Goal: Information Seeking & Learning: Learn about a topic

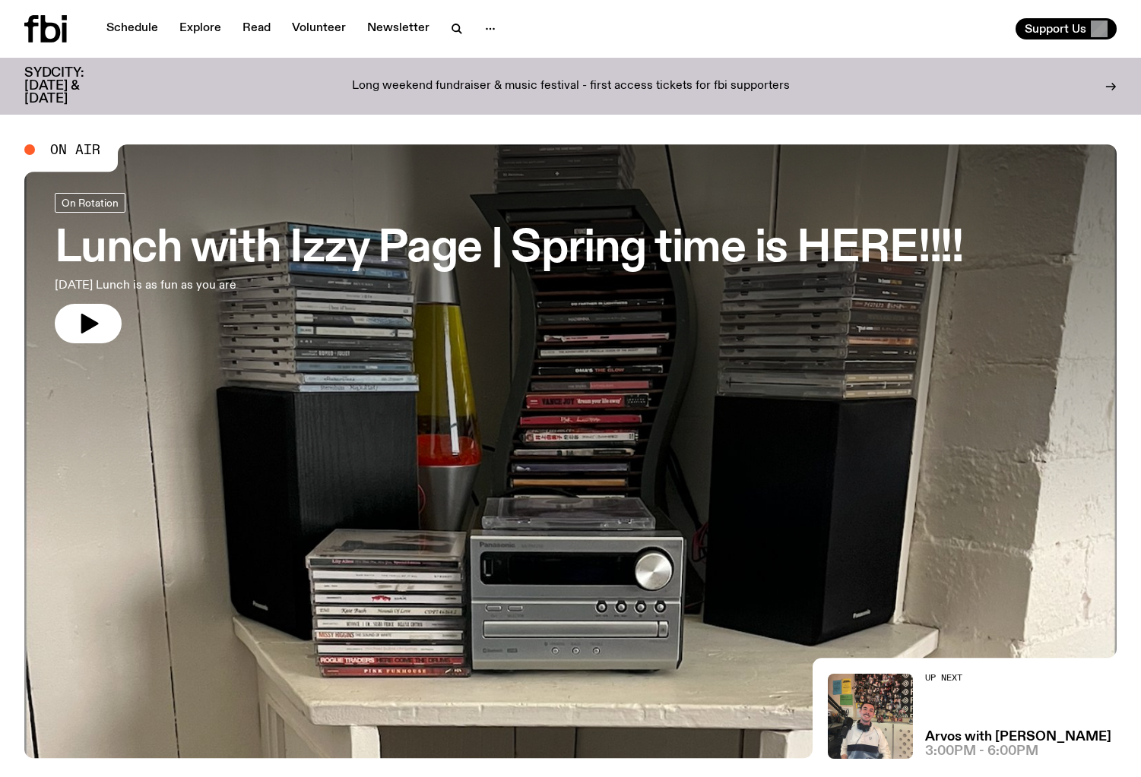
drag, startPoint x: 675, startPoint y: 407, endPoint x: 639, endPoint y: 245, distance: 165.8
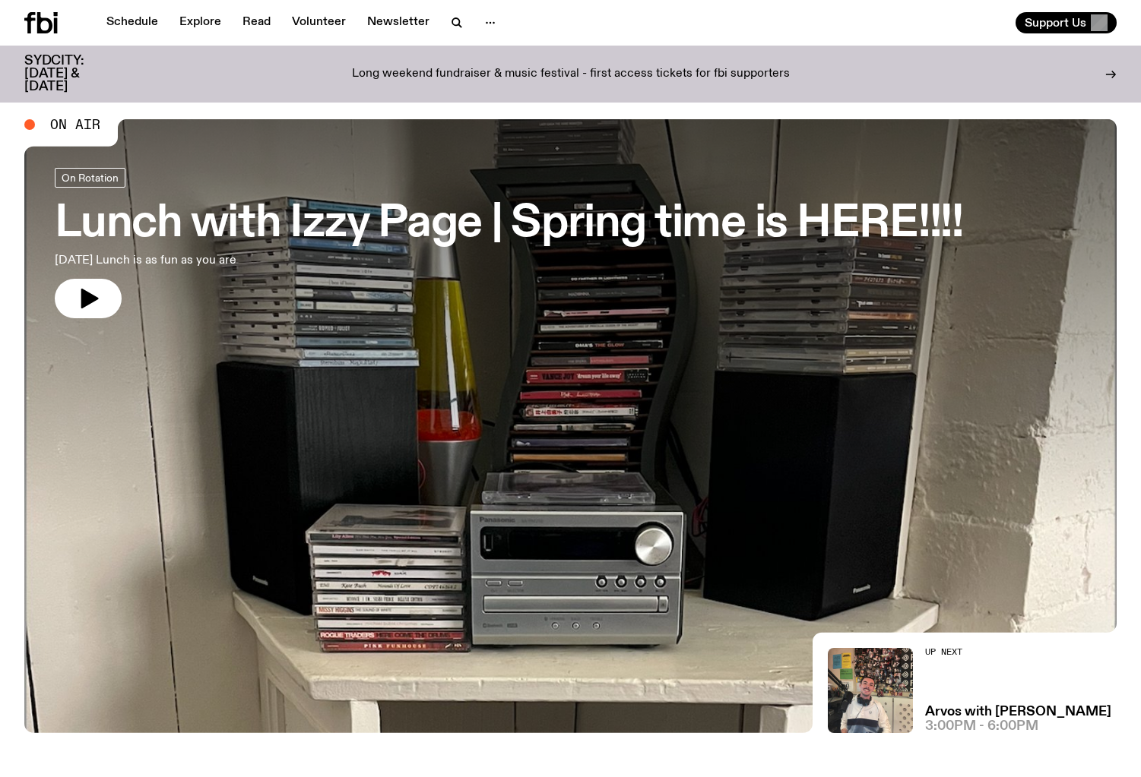
scroll to position [39, 0]
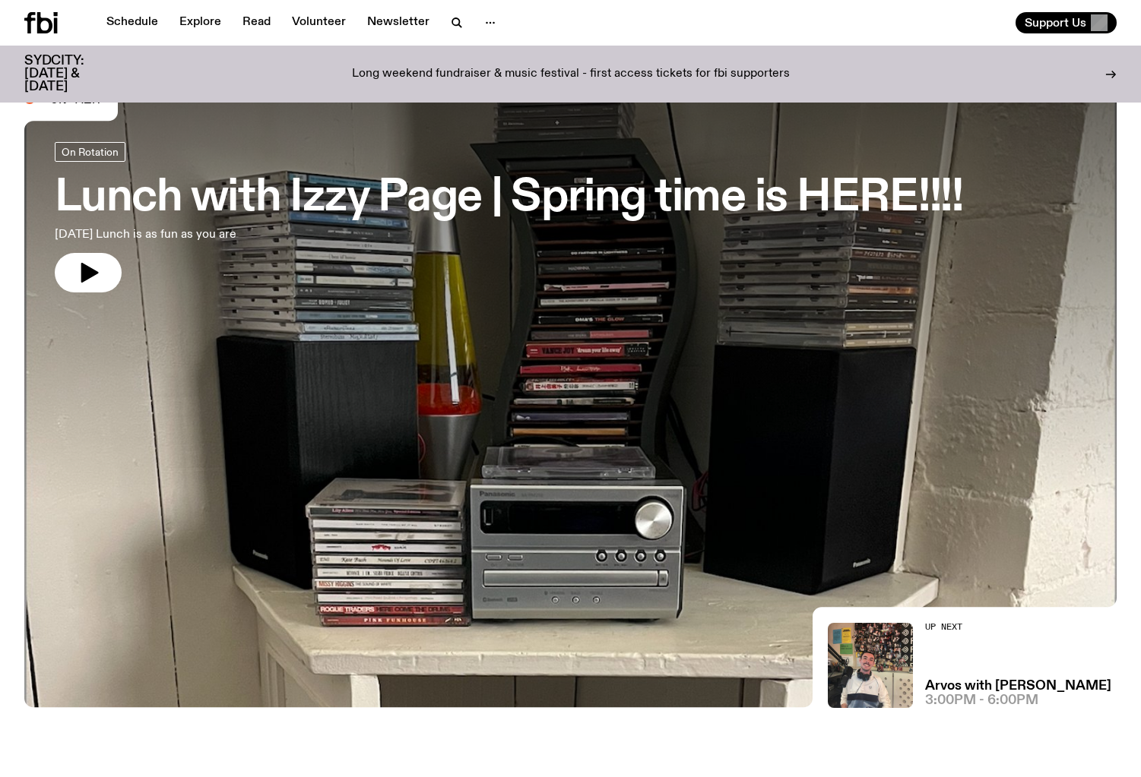
click at [654, 68] on p "Long weekend fundraiser & music festival - first access tickets for fbi support…" at bounding box center [571, 75] width 438 height 14
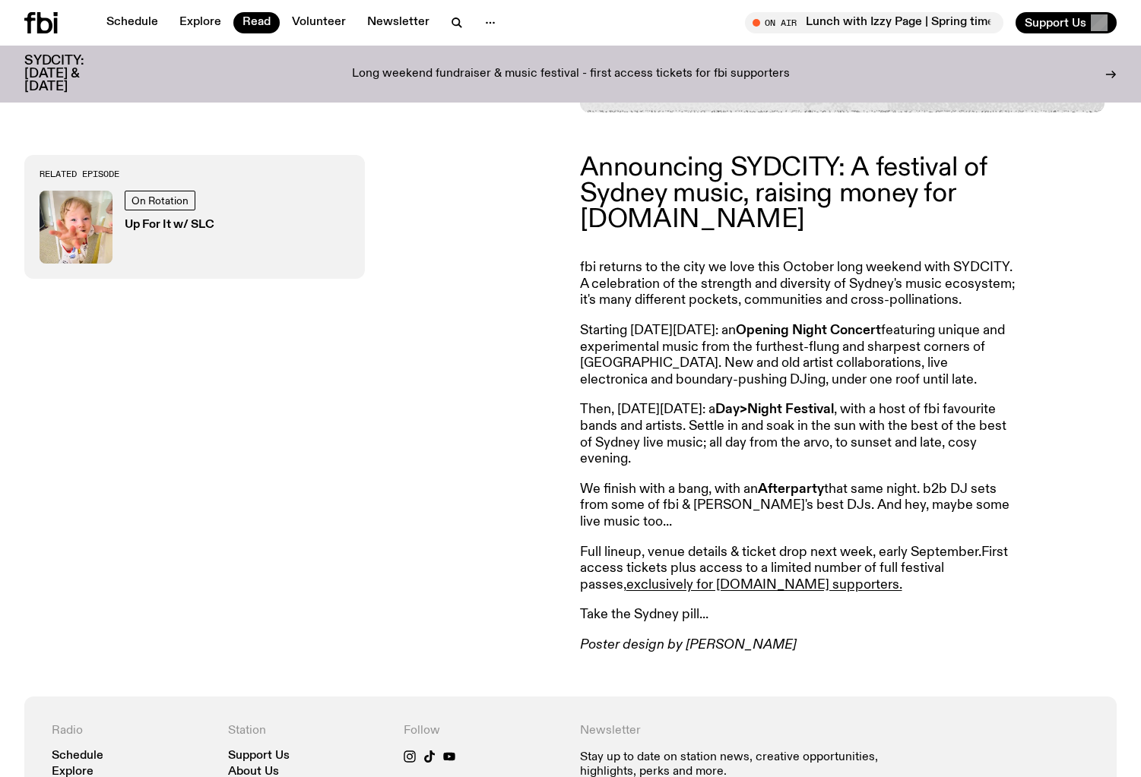
scroll to position [540, 0]
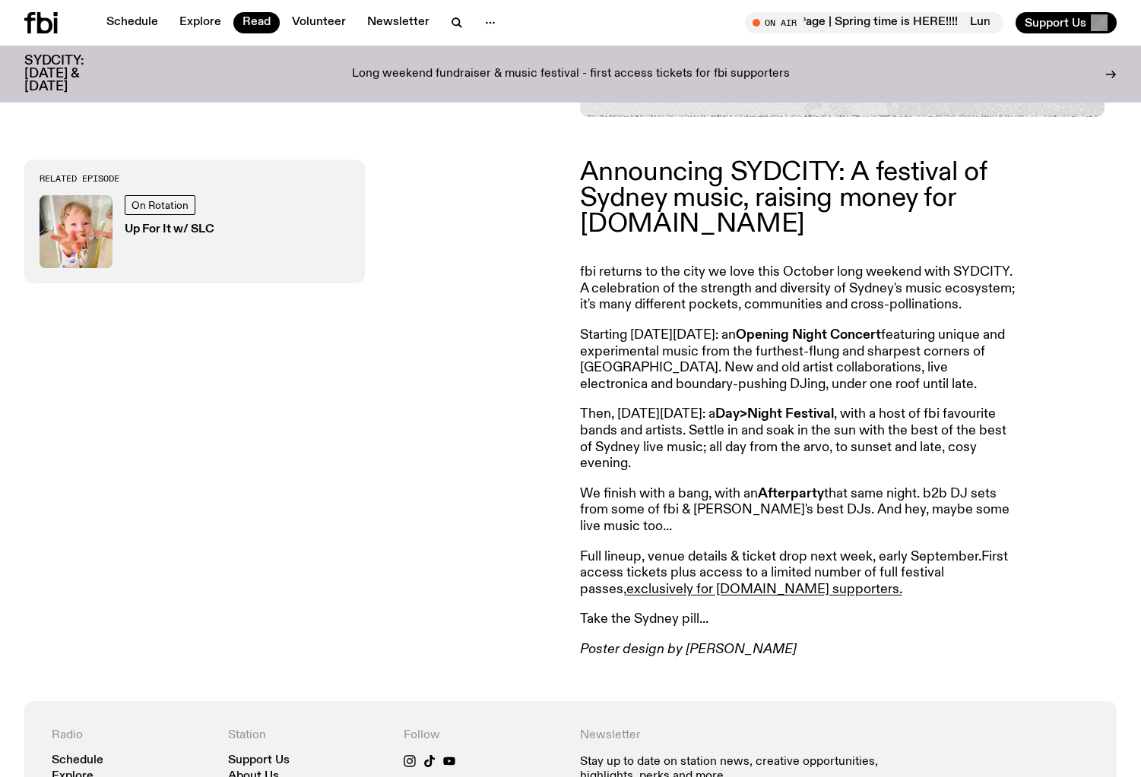
click at [632, 266] on article "Announcing SYDCITY: A festival of Sydney music, raising money for [DOMAIN_NAME]…" at bounding box center [799, 409] width 438 height 499
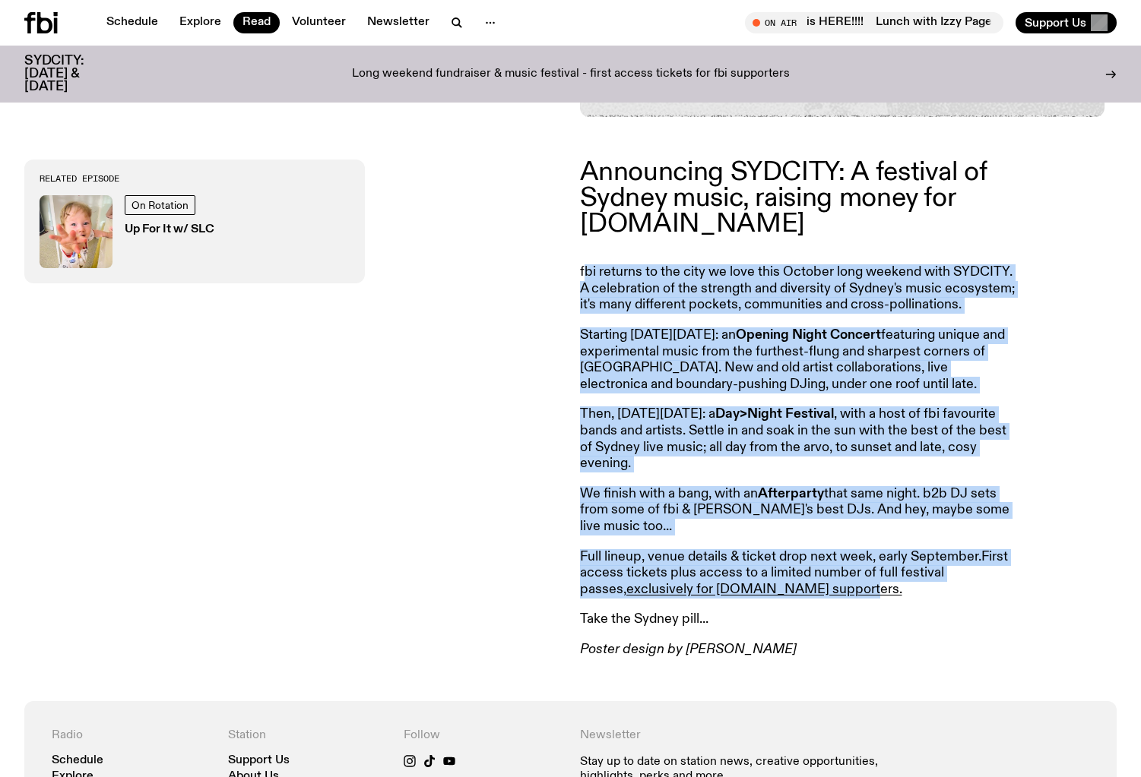
drag, startPoint x: 582, startPoint y: 276, endPoint x: 839, endPoint y: 595, distance: 409.7
click at [839, 595] on article "Announcing SYDCITY: A festival of Sydney music, raising money for [DOMAIN_NAME]…" at bounding box center [799, 409] width 438 height 499
copy article "bi returns to the city we love this October long weekend with SYDCITY. A celebr…"
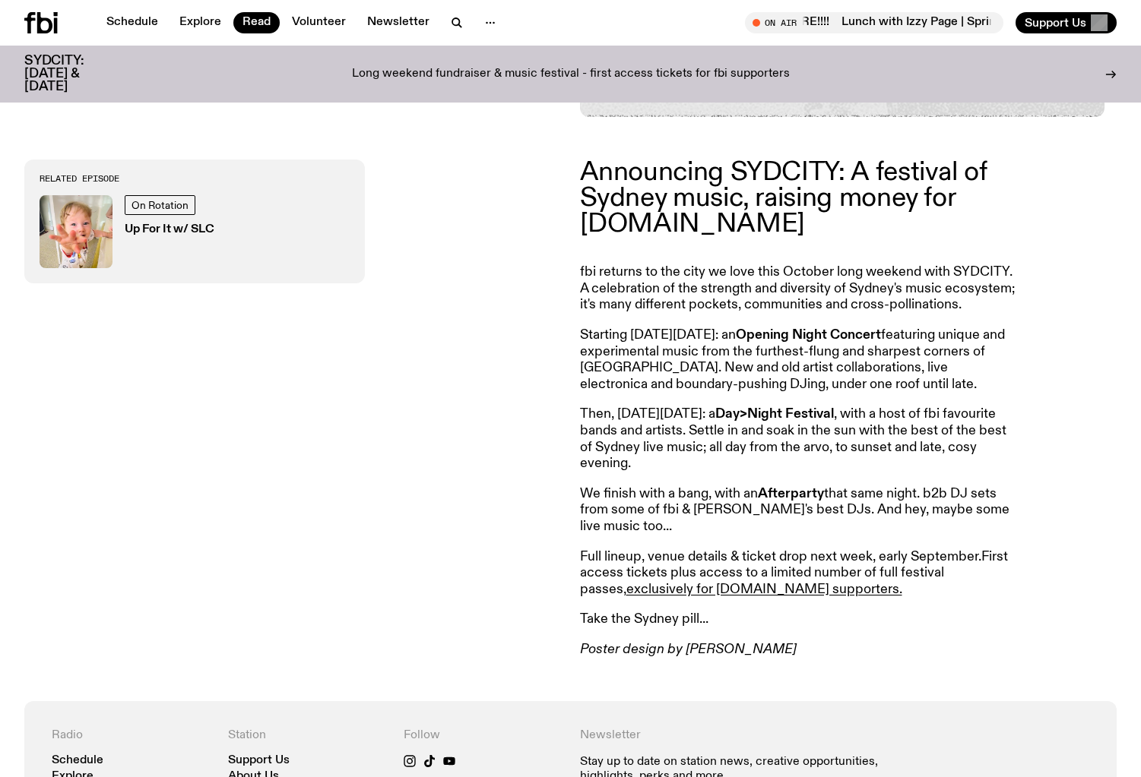
click at [751, 224] on p "Announcing SYDCITY: A festival of Sydney music, raising money for [DOMAIN_NAME]" at bounding box center [799, 199] width 438 height 78
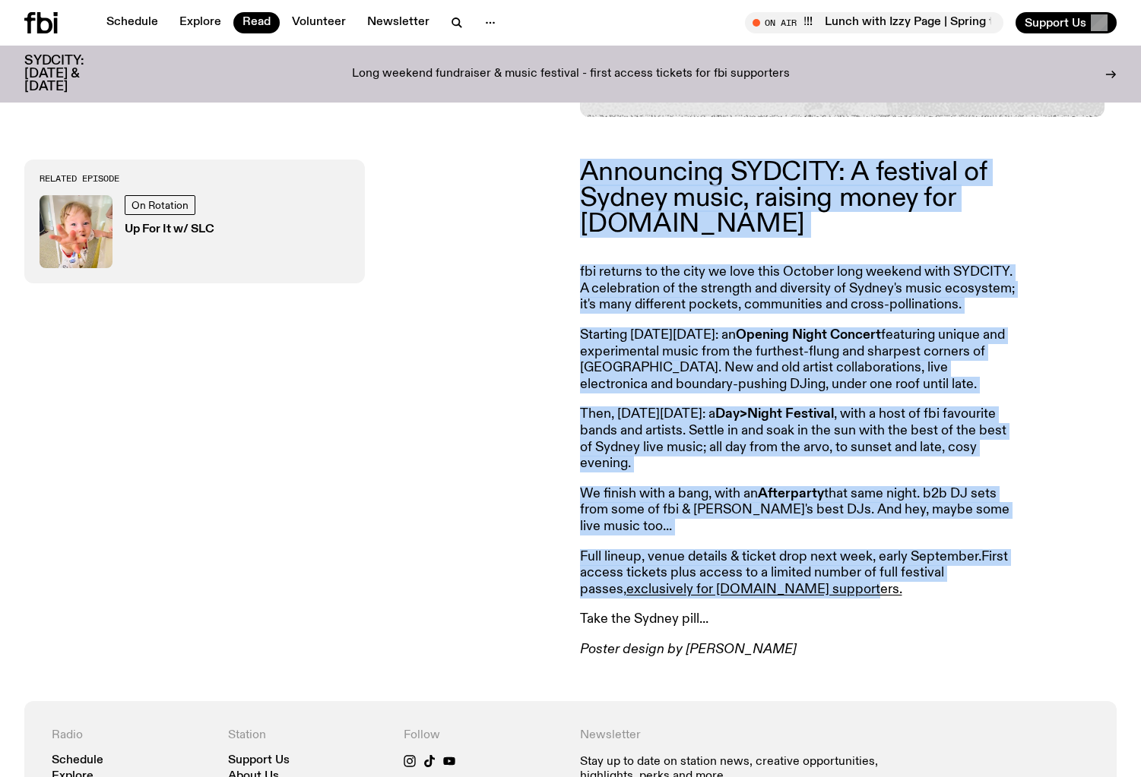
drag, startPoint x: 617, startPoint y: 241, endPoint x: 792, endPoint y: 602, distance: 401.1
click at [792, 602] on article "Announcing SYDCITY: A festival of Sydney music, raising money for [DOMAIN_NAME]…" at bounding box center [799, 409] width 438 height 499
copy article "Announcing SYDCITY: A festival of Sydney music, raising money for [DOMAIN_NAME]…"
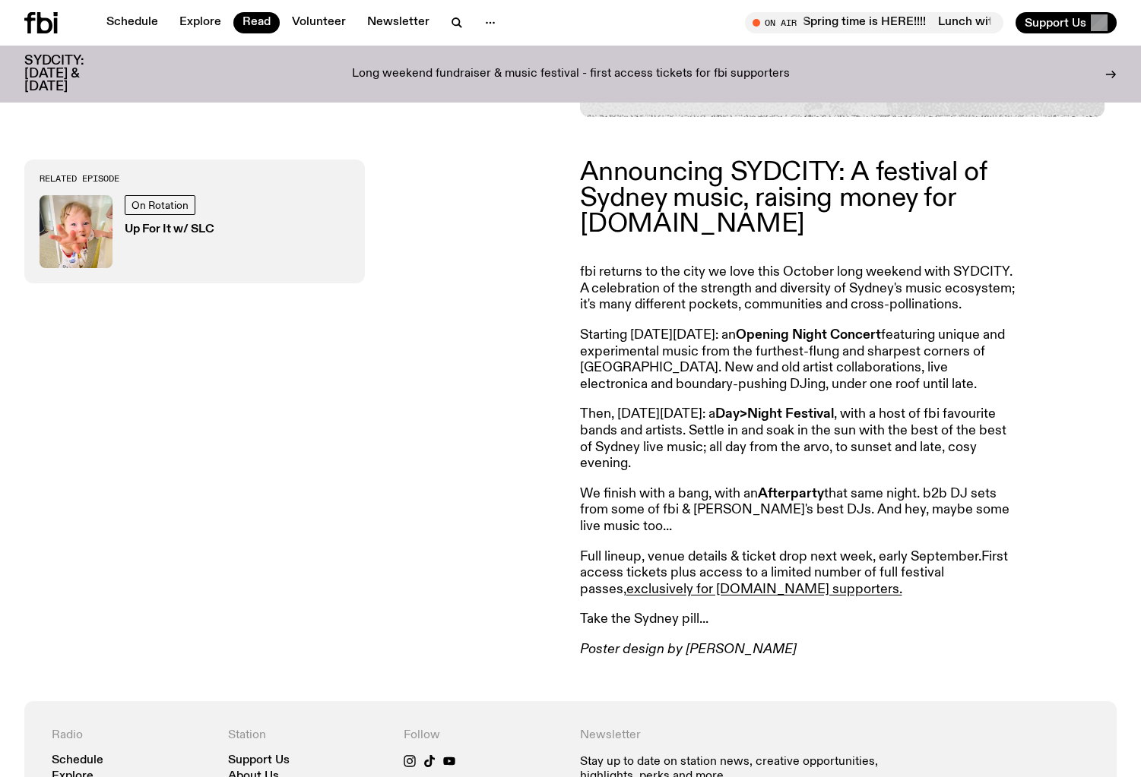
click at [507, 390] on div "Related Episode On Rotation Up For It w/ SLC" at bounding box center [292, 409] width 537 height 499
drag, startPoint x: 816, startPoint y: 369, endPoint x: 967, endPoint y: 379, distance: 150.8
click at [970, 375] on p "Starting [DATE][DATE]: an Opening Night Concert featuring unique and experiment…" at bounding box center [799, 360] width 438 height 65
click at [942, 406] on article "Announcing SYDCITY: A festival of Sydney music, raising money for [DOMAIN_NAME]…" at bounding box center [799, 409] width 438 height 499
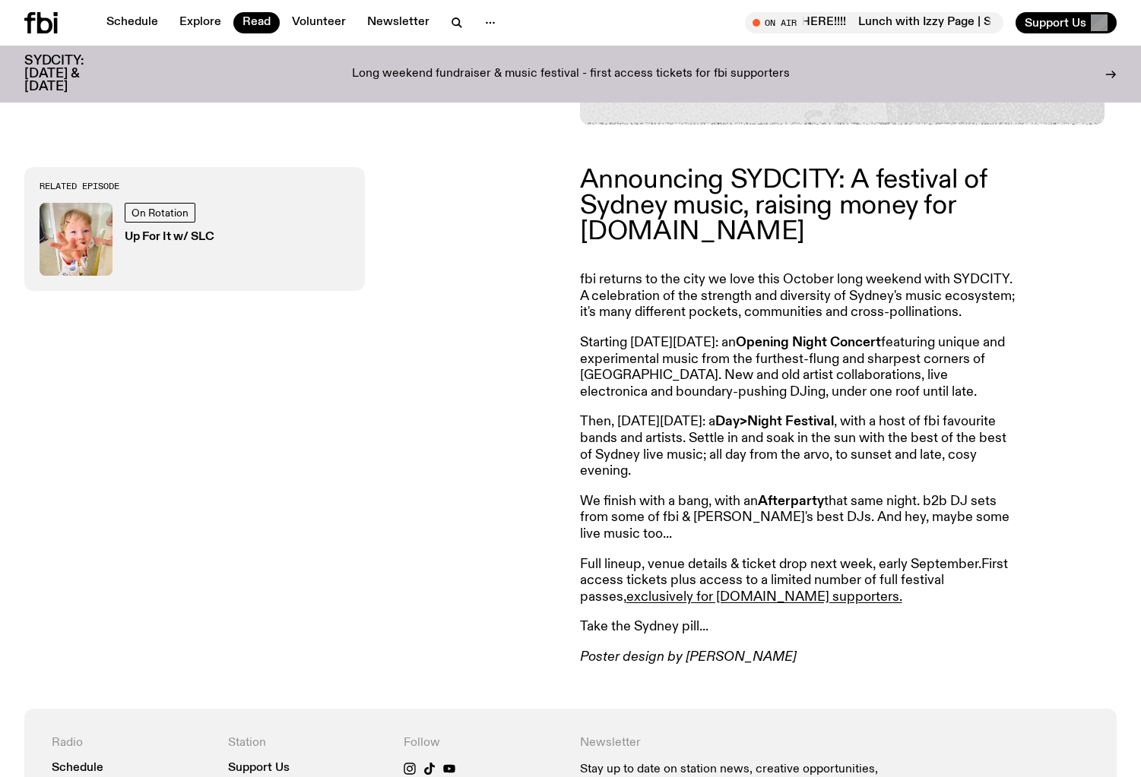
scroll to position [550, 0]
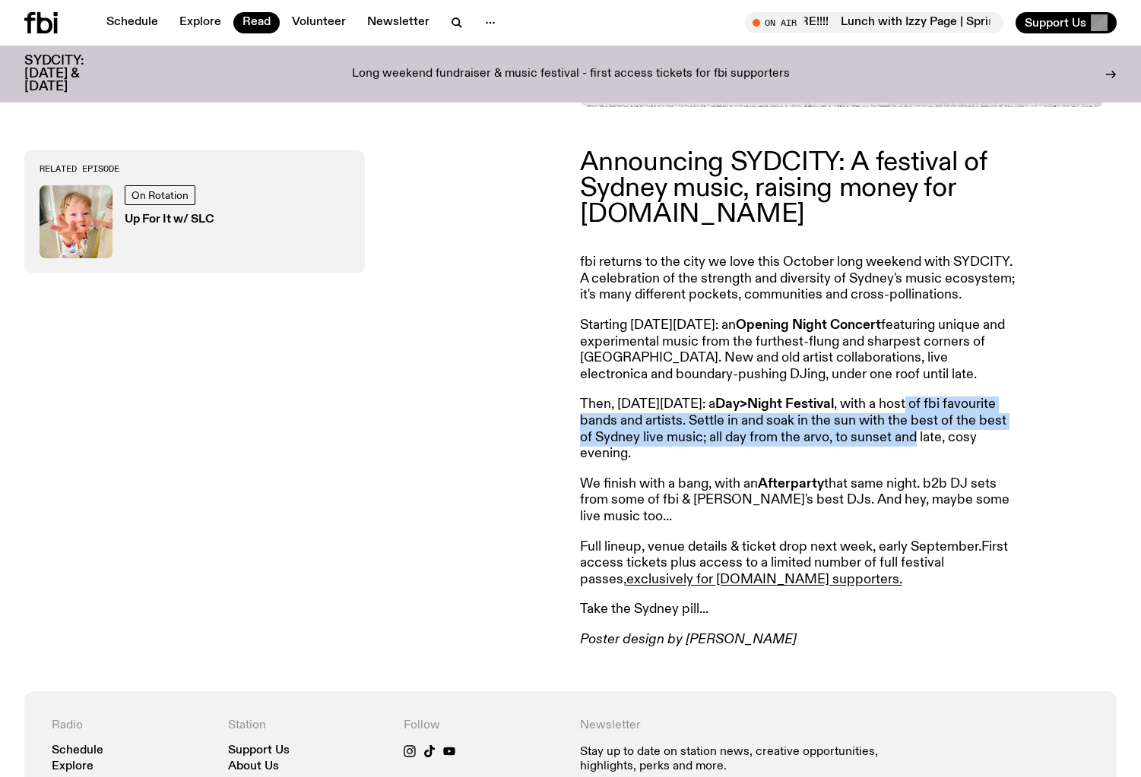
drag, startPoint x: 956, startPoint y: 413, endPoint x: 971, endPoint y: 444, distance: 34.0
click at [971, 444] on p "Then, [DATE][DATE]: a Day>Night Festival , with a host of fbi favourite bands a…" at bounding box center [799, 429] width 438 height 65
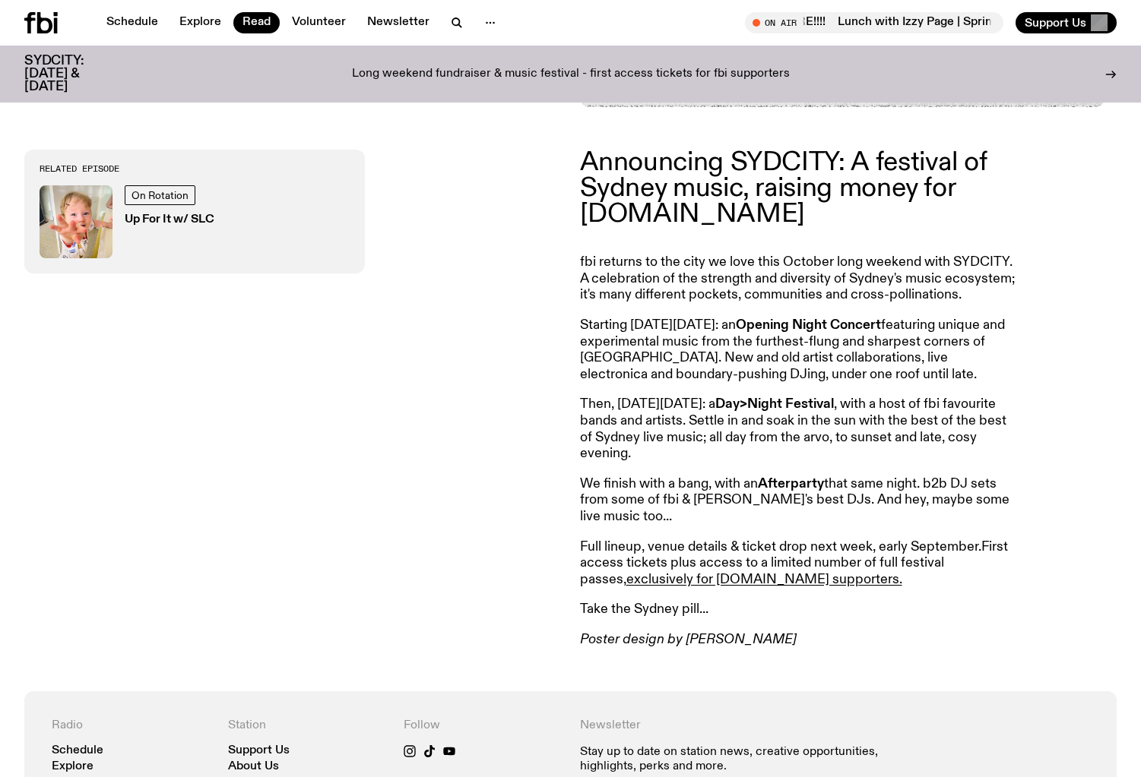
click at [993, 462] on p "Then, [DATE][DATE]: a Day>Night Festival , with a host of fbi favourite bands a…" at bounding box center [799, 429] width 438 height 65
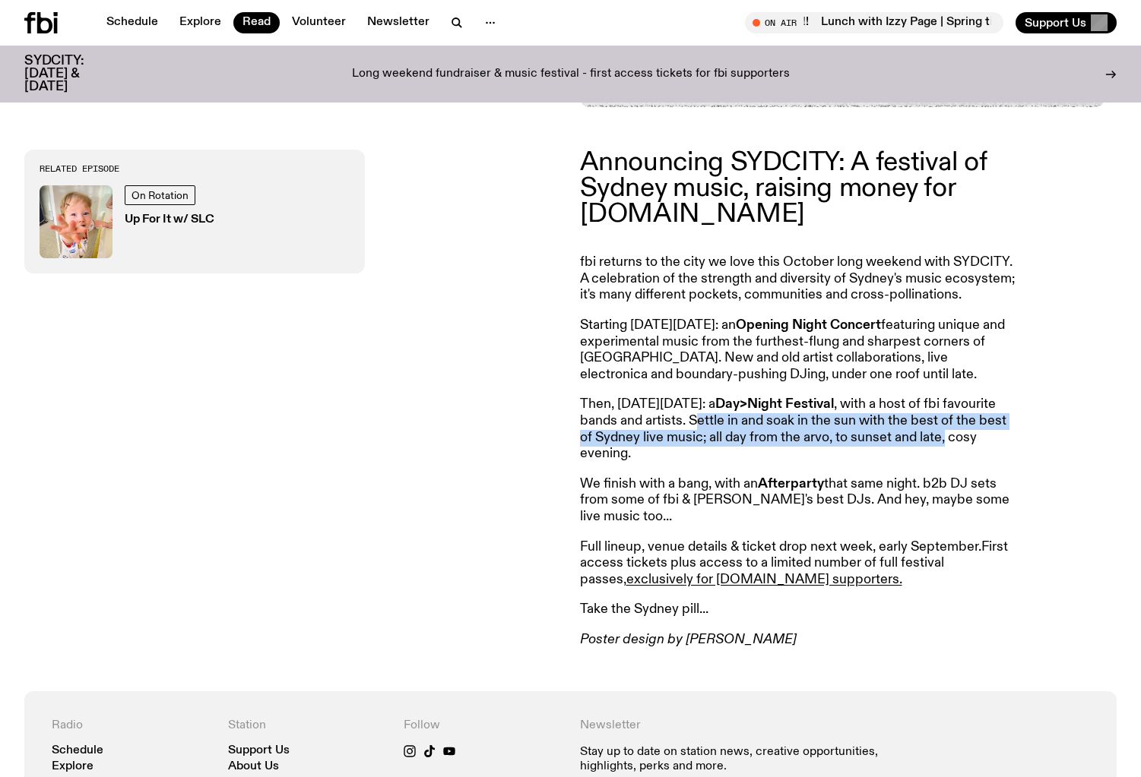
drag, startPoint x: 751, startPoint y: 426, endPoint x: 1128, endPoint y: 445, distance: 377.4
click at [1128, 445] on div "Announcing SYDCITY: A festival of Sydney music, raising money for [DOMAIN_NAME]…" at bounding box center [570, 399] width 1141 height 584
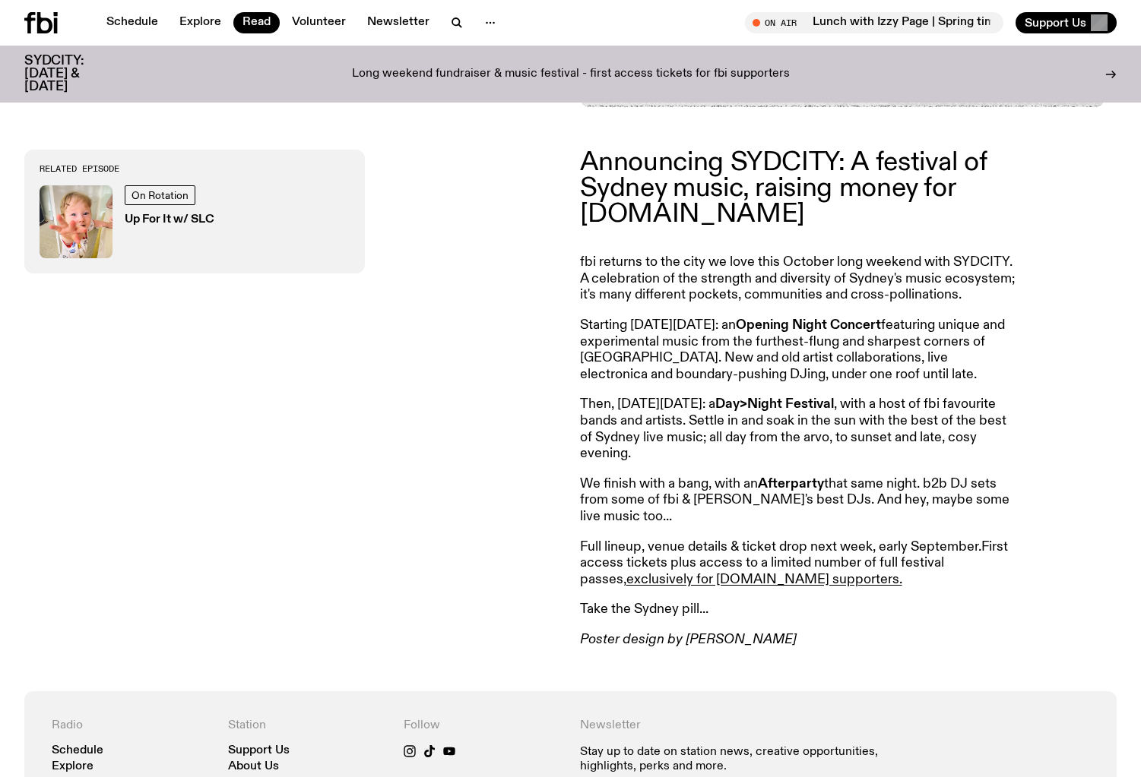
click at [1000, 461] on p "Then, [DATE][DATE]: a Day>Night Festival , with a host of fbi favourite bands a…" at bounding box center [799, 429] width 438 height 65
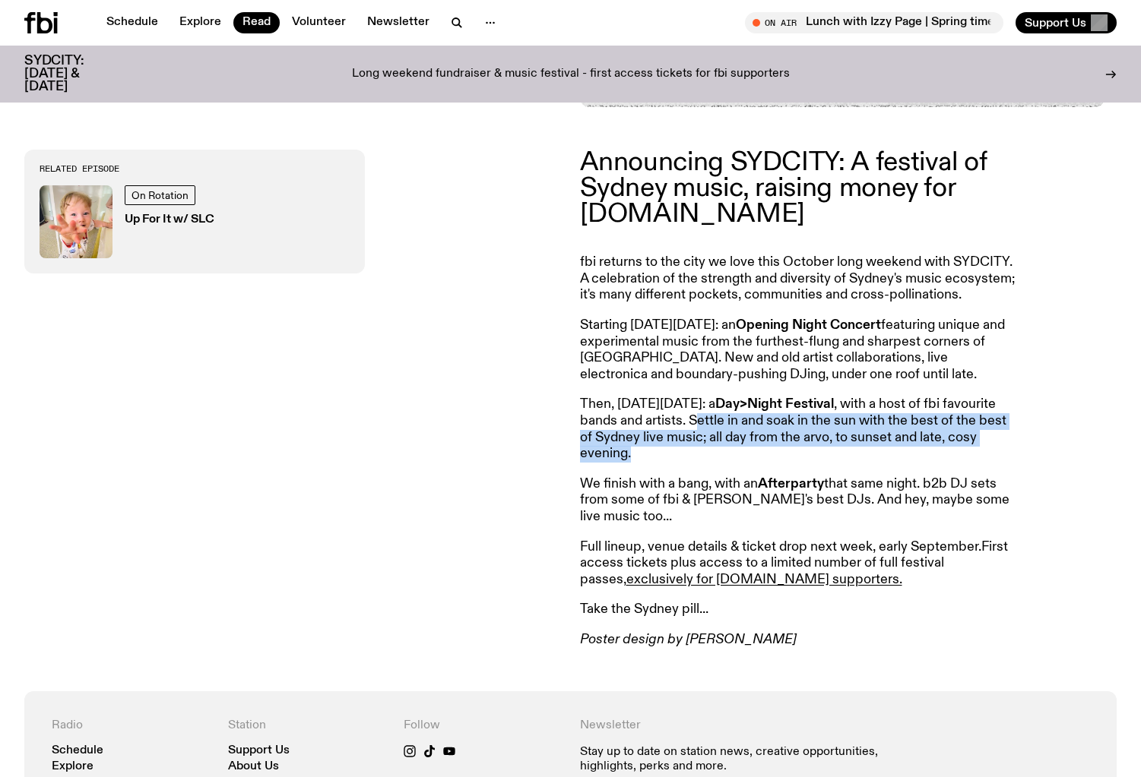
drag, startPoint x: 752, startPoint y: 423, endPoint x: 1009, endPoint y: 463, distance: 260.8
click at [1009, 462] on p "Then, [DATE][DATE]: a Day>Night Festival , with a host of fbi favourite bands a…" at bounding box center [799, 429] width 438 height 65
drag, startPoint x: 761, startPoint y: 432, endPoint x: 1011, endPoint y: 473, distance: 253.3
click at [1009, 472] on article "Announcing SYDCITY: A festival of Sydney music, raising money for [DOMAIN_NAME]…" at bounding box center [799, 399] width 438 height 499
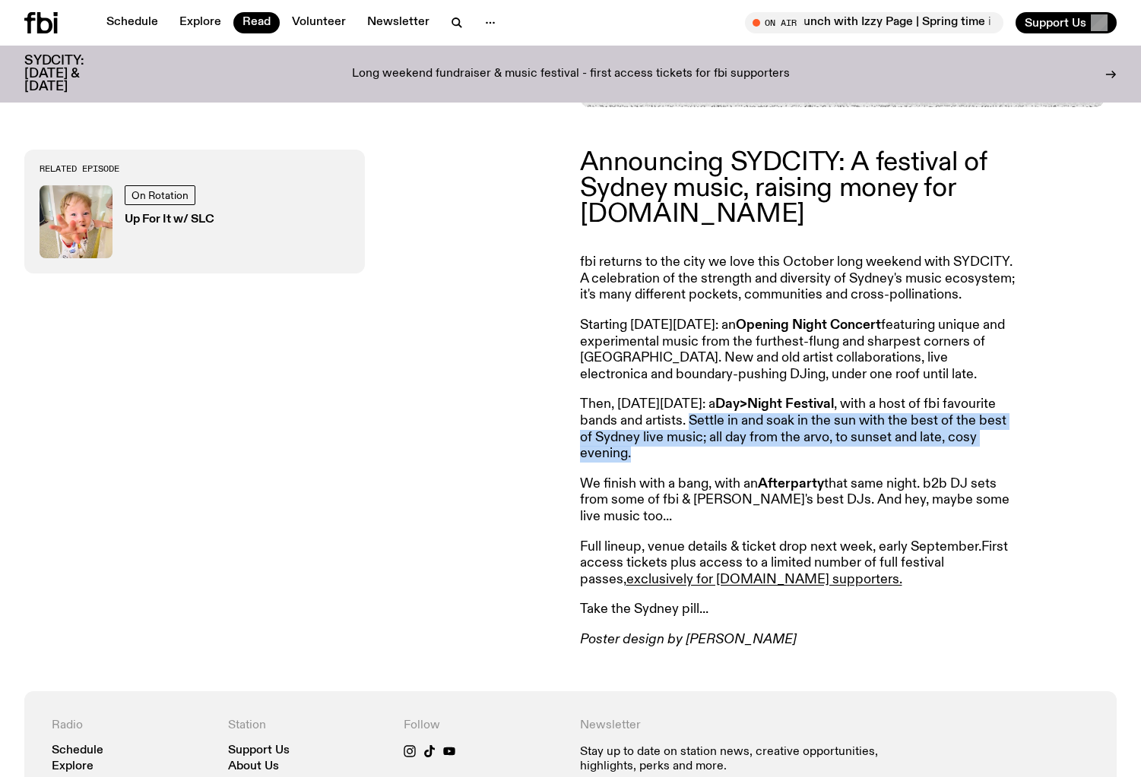
click at [1018, 467] on div "Announcing SYDCITY: A festival of Sydney music, raising money for [DOMAIN_NAME]…" at bounding box center [848, 399] width 537 height 499
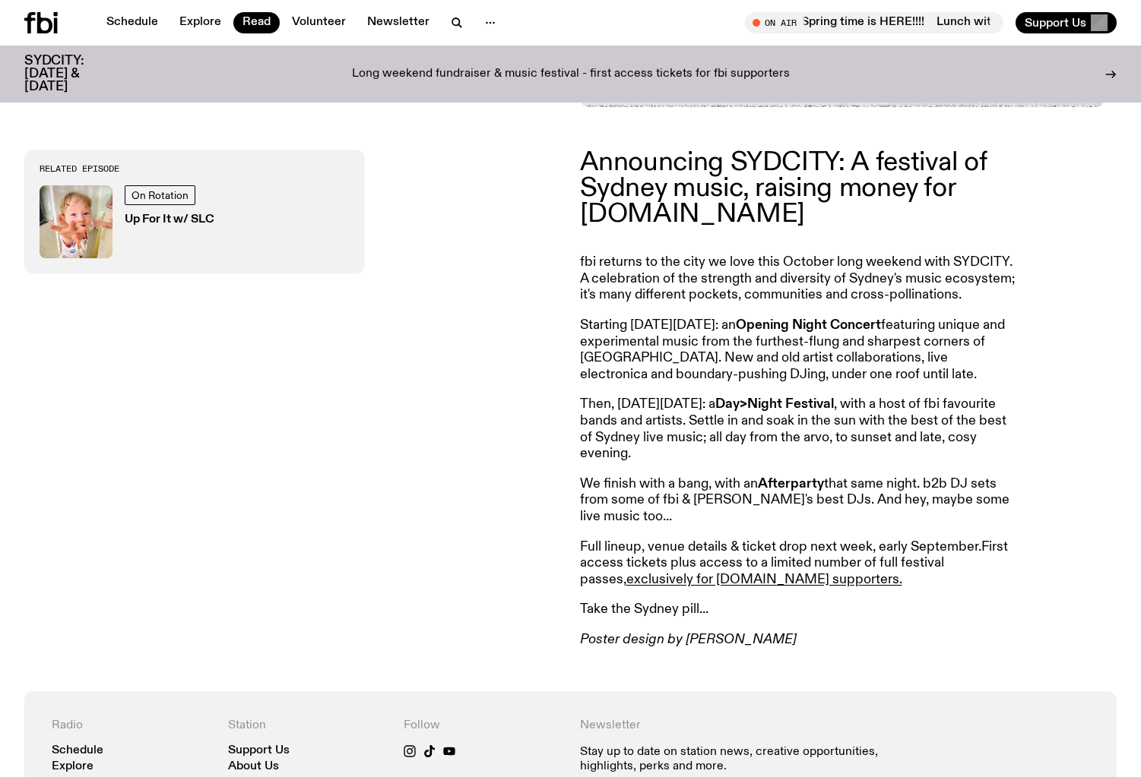
click at [771, 368] on p "Starting [DATE][DATE]: an Opening Night Concert featuring unique and experiment…" at bounding box center [799, 350] width 438 height 65
drag, startPoint x: 736, startPoint y: 343, endPoint x: 923, endPoint y: 350, distance: 187.9
click at [923, 350] on p "Starting [DATE][DATE]: an Opening Night Concert featuring unique and experiment…" at bounding box center [799, 350] width 438 height 65
click at [904, 389] on article "Announcing SYDCITY: A festival of Sydney music, raising money for [DOMAIN_NAME]…" at bounding box center [799, 399] width 438 height 499
drag, startPoint x: 707, startPoint y: 346, endPoint x: 909, endPoint y: 353, distance: 202.3
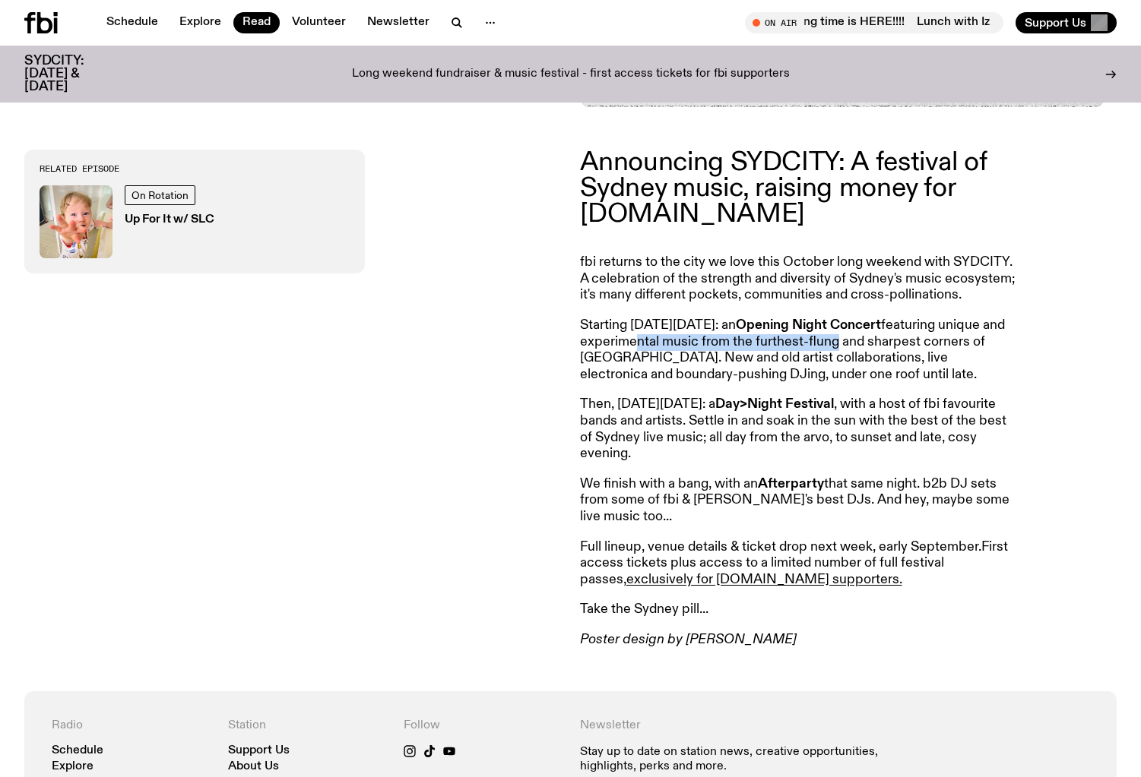
click at [904, 353] on p "Starting [DATE][DATE]: an Opening Night Concert featuring unique and experiment…" at bounding box center [799, 350] width 438 height 65
click at [933, 383] on p "Starting [DATE][DATE]: an Opening Night Concert featuring unique and experiment…" at bounding box center [799, 350] width 438 height 65
drag, startPoint x: 741, startPoint y: 301, endPoint x: 935, endPoint y: 303, distance: 193.8
click at [935, 303] on p "fbi returns to the city we love this October long weekend with SYDCITY. A celeb…" at bounding box center [799, 279] width 438 height 49
click at [918, 440] on p "Then, [DATE][DATE]: a Day>Night Festival , with a host of fbi favourite bands a…" at bounding box center [799, 429] width 438 height 65
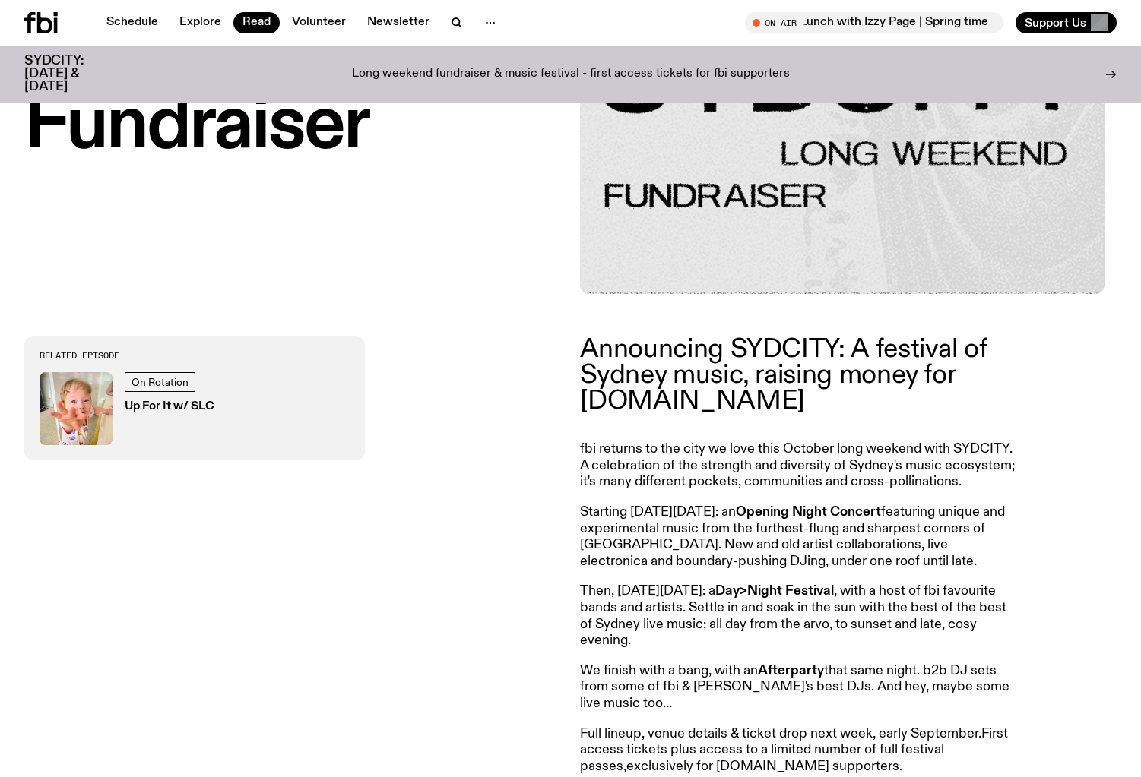
scroll to position [561, 0]
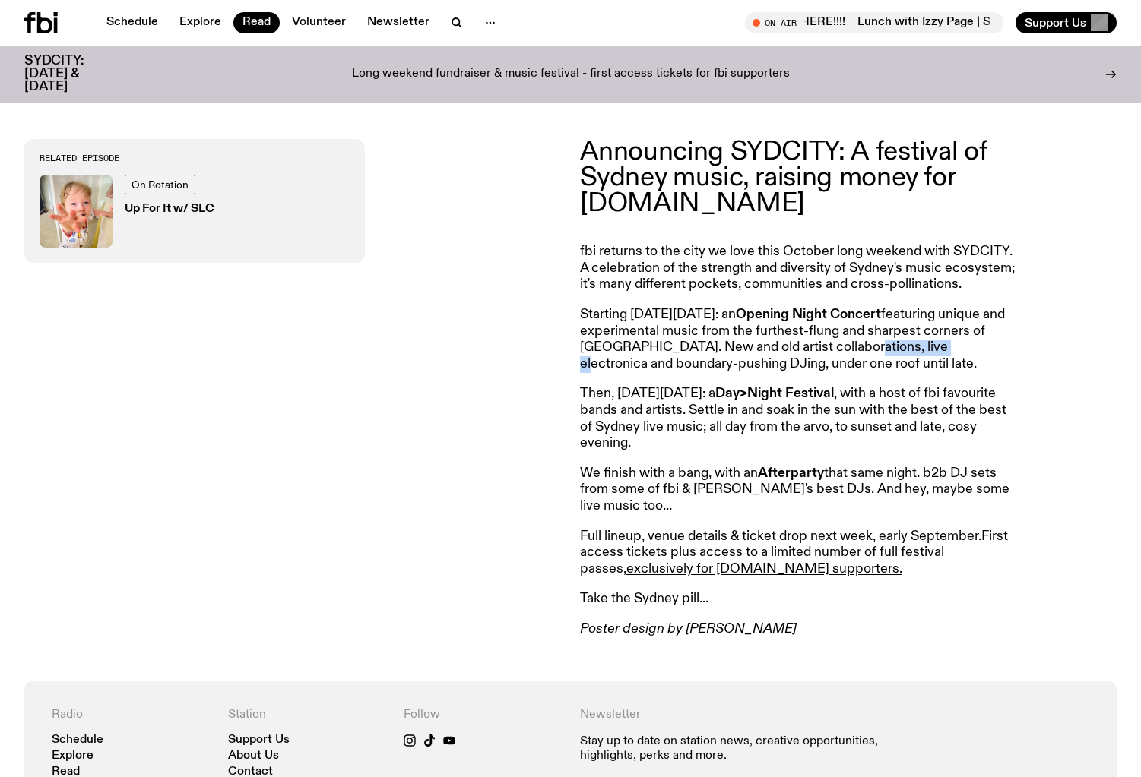
drag, startPoint x: 906, startPoint y: 355, endPoint x: 996, endPoint y: 354, distance: 89.7
click at [996, 354] on p "Starting [DATE][DATE]: an Opening Night Concert featuring unique and experiment…" at bounding box center [799, 339] width 438 height 65
click at [1030, 391] on div "Announcing SYDCITY: A festival of Sydney music, raising money for [DOMAIN_NAME]…" at bounding box center [848, 388] width 537 height 499
click at [730, 341] on p "Starting [DATE][DATE]: an Opening Night Concert featuring unique and experiment…" at bounding box center [799, 339] width 438 height 65
